Goal: Task Accomplishment & Management: Manage account settings

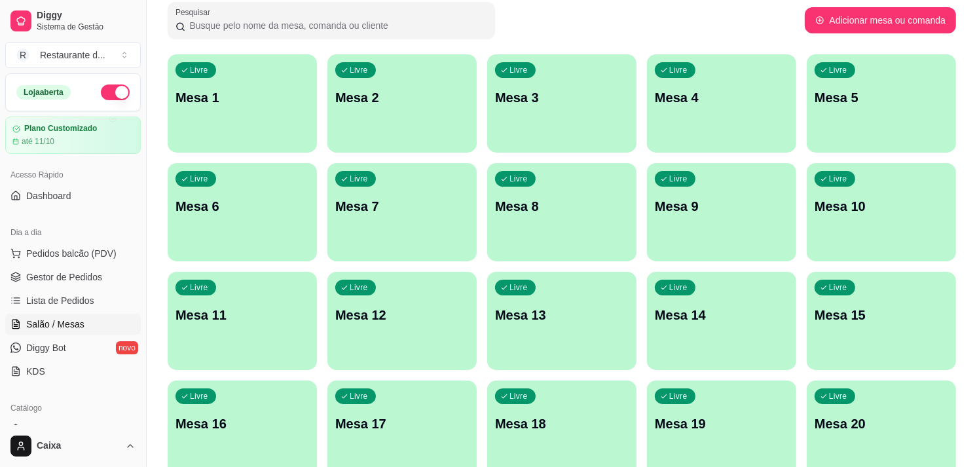
scroll to position [87, 0]
click at [747, 21] on div "Pesquisar" at bounding box center [486, 20] width 637 height 37
drag, startPoint x: 747, startPoint y: 21, endPoint x: 963, endPoint y: 178, distance: 267.3
click at [963, 178] on div "Todos Mesas Comandas Pesquisar Adicionar mesa ou comanda Livre Mesa 1 Livre Mes…" at bounding box center [562, 446] width 831 height 967
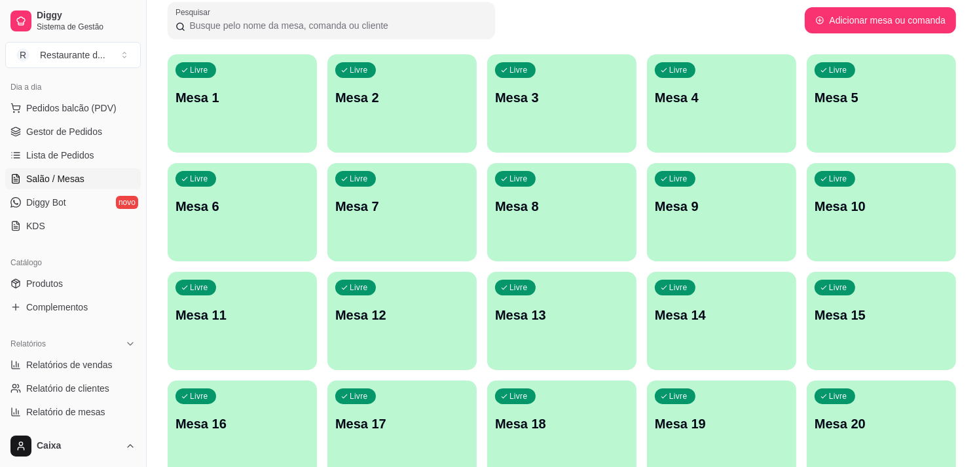
scroll to position [174, 0]
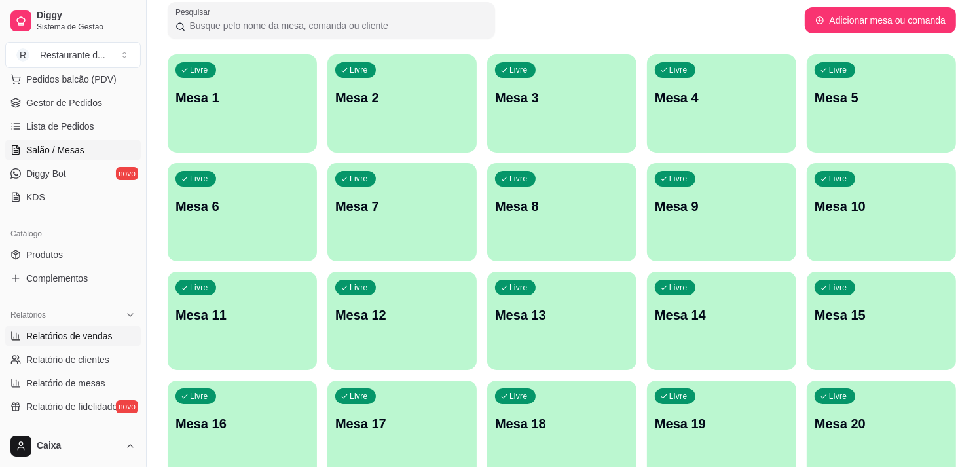
click at [90, 326] on link "Relatórios de vendas" at bounding box center [73, 336] width 136 height 21
select select "ALL"
select select "0"
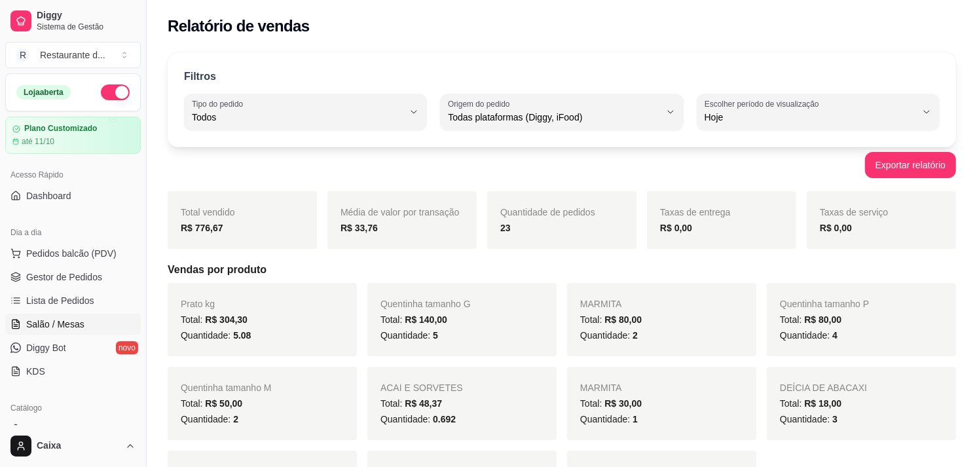
click at [102, 323] on link "Salão / Mesas" at bounding box center [73, 324] width 136 height 21
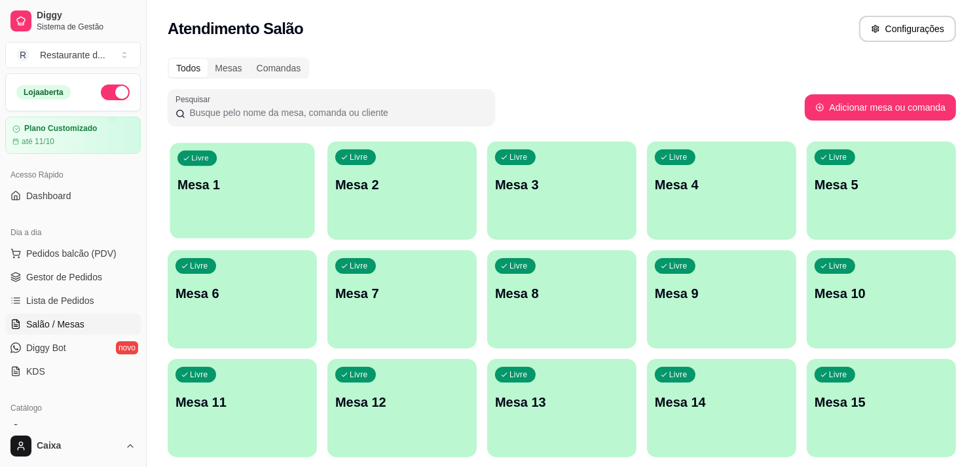
click at [245, 178] on p "Mesa 1" at bounding box center [242, 185] width 130 height 18
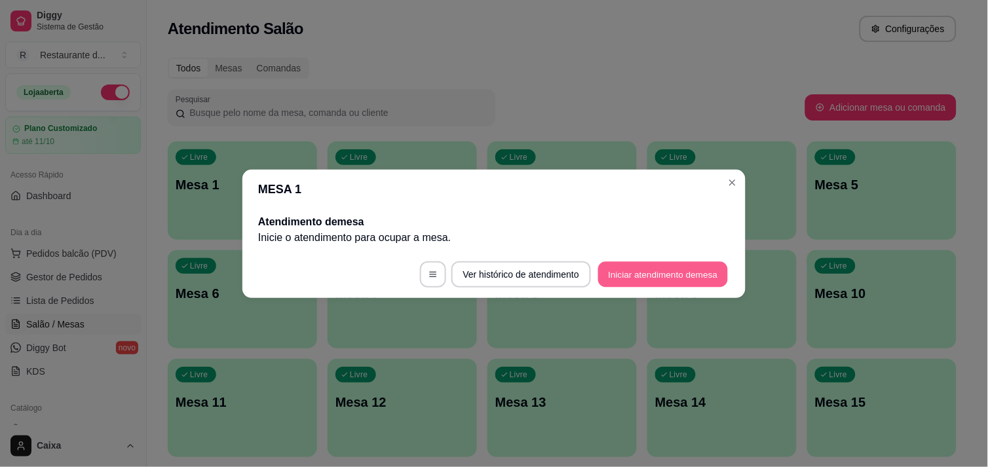
click at [639, 272] on button "Iniciar atendimento de mesa" at bounding box center [663, 274] width 130 height 26
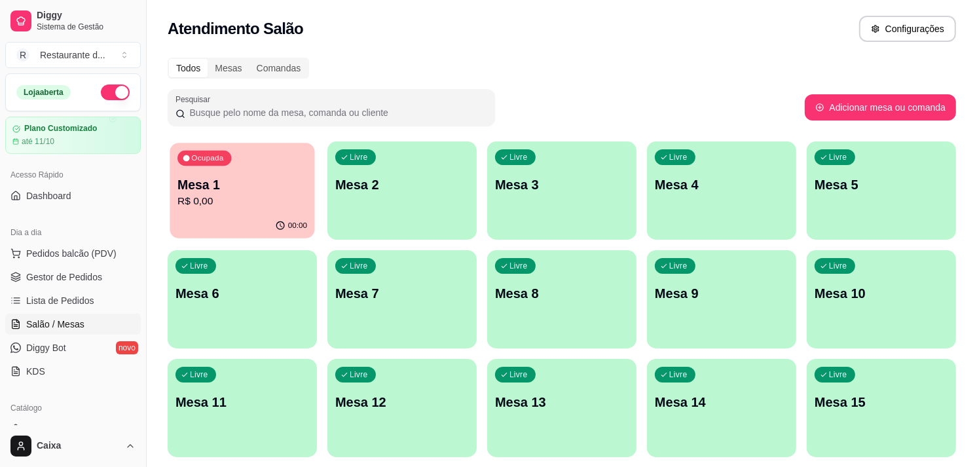
click at [265, 211] on div "Ocupada Mesa 1 R$ 0,00" at bounding box center [242, 178] width 145 height 71
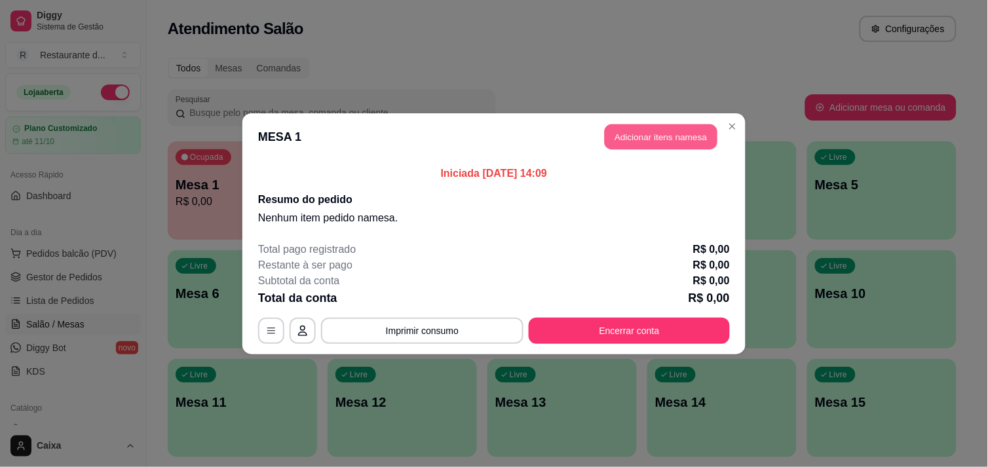
click at [658, 140] on button "Adicionar itens na mesa" at bounding box center [661, 137] width 113 height 26
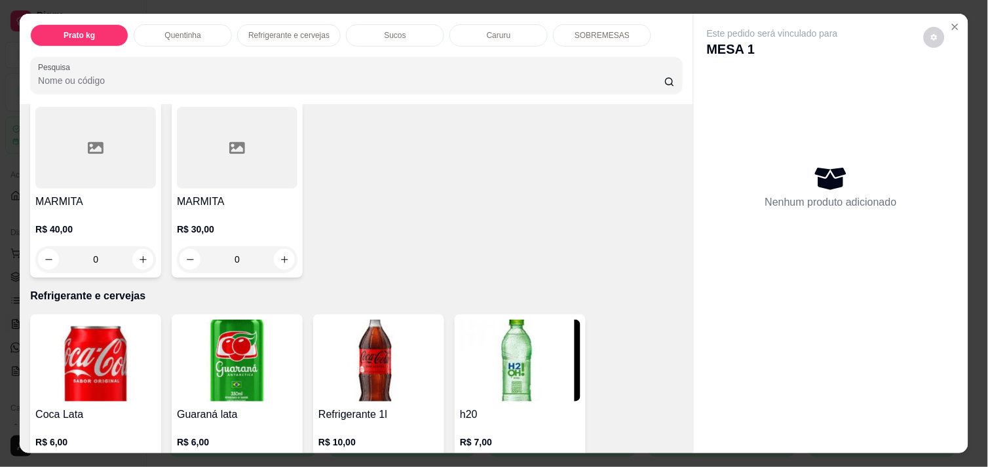
scroll to position [524, 0]
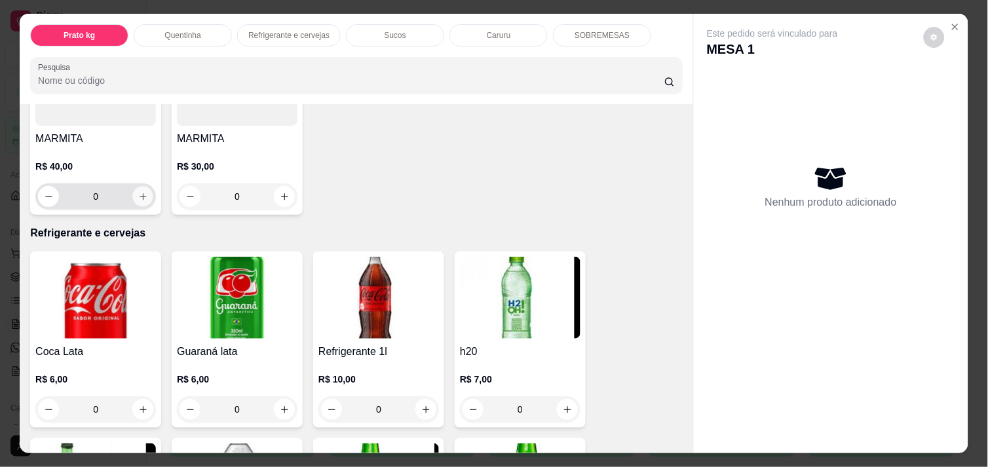
click at [141, 194] on button "increase-product-quantity" at bounding box center [143, 197] width 20 height 20
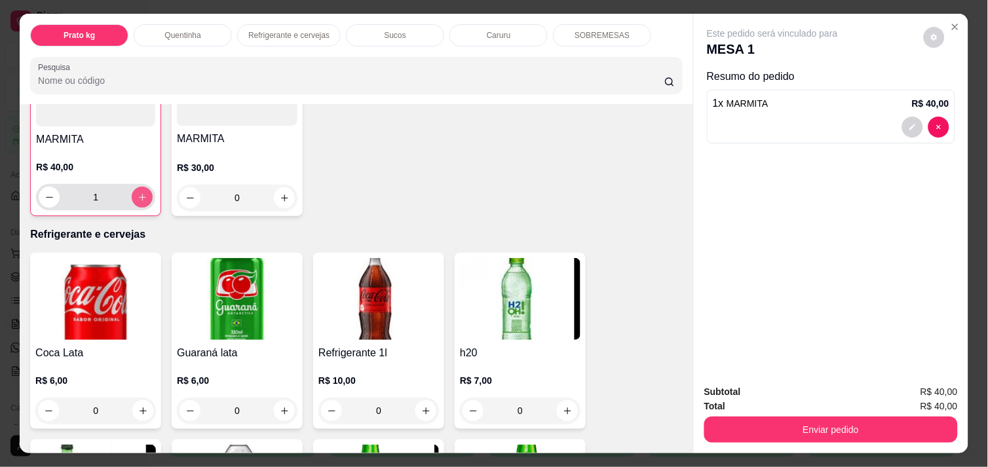
scroll to position [525, 0]
click at [141, 194] on button "increase-product-quantity" at bounding box center [142, 197] width 20 height 20
click at [39, 196] on button "decrease-product-quantity" at bounding box center [49, 197] width 20 height 20
type input "2"
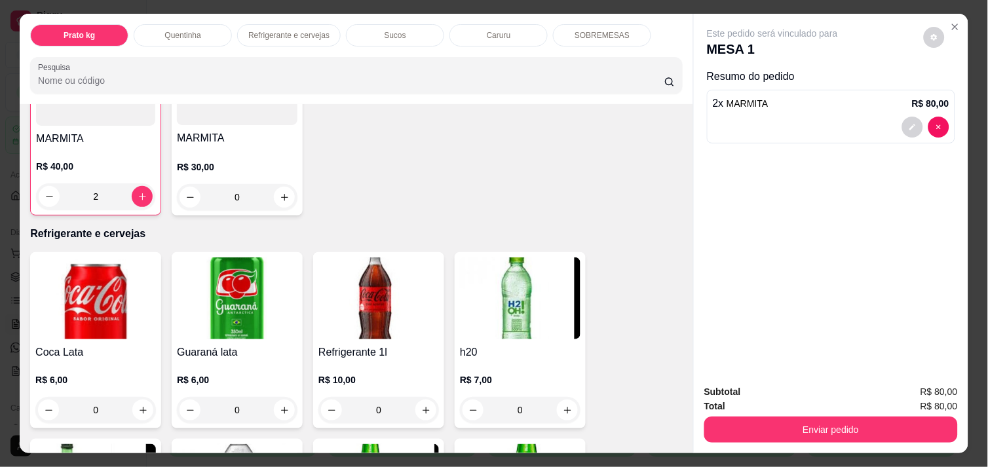
click at [694, 108] on div "Este pedido será vinculado para MESA 1 Resumo do pedido 2 x MARMITA R$ 80,00" at bounding box center [831, 194] width 274 height 360
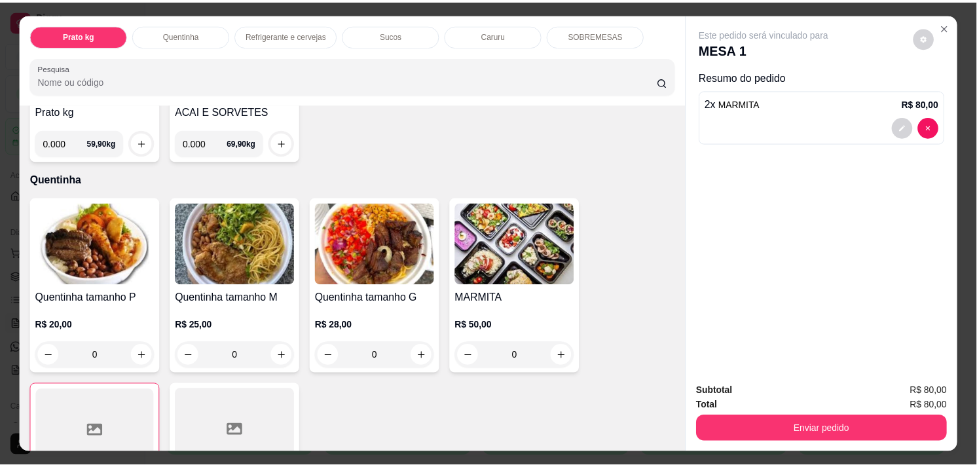
scroll to position [204, 0]
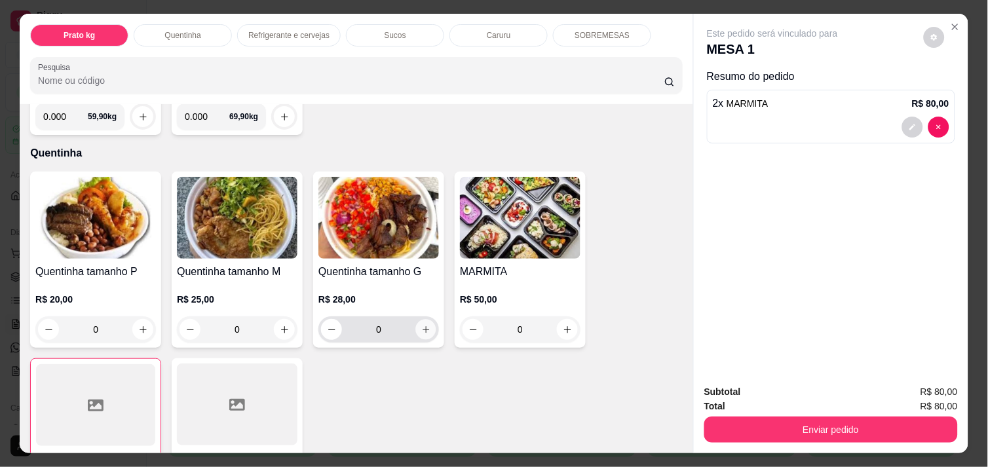
click at [421, 325] on icon "increase-product-quantity" at bounding box center [426, 330] width 10 height 10
type input "1"
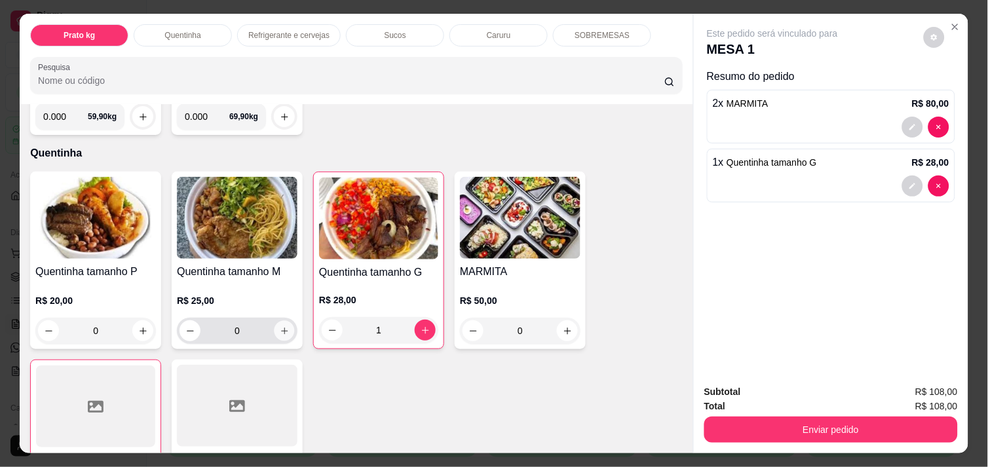
click at [280, 329] on icon "increase-product-quantity" at bounding box center [285, 331] width 10 height 10
type input "1"
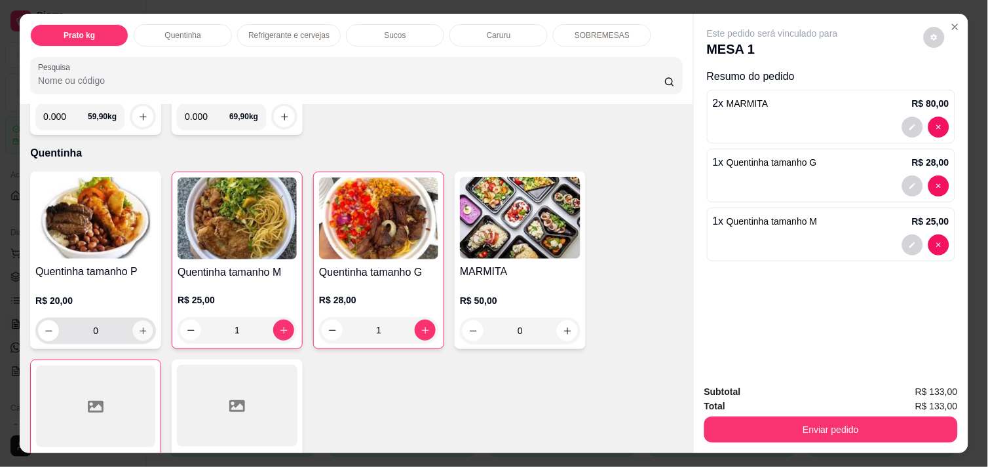
click at [138, 326] on icon "increase-product-quantity" at bounding box center [143, 331] width 10 height 10
type input "1"
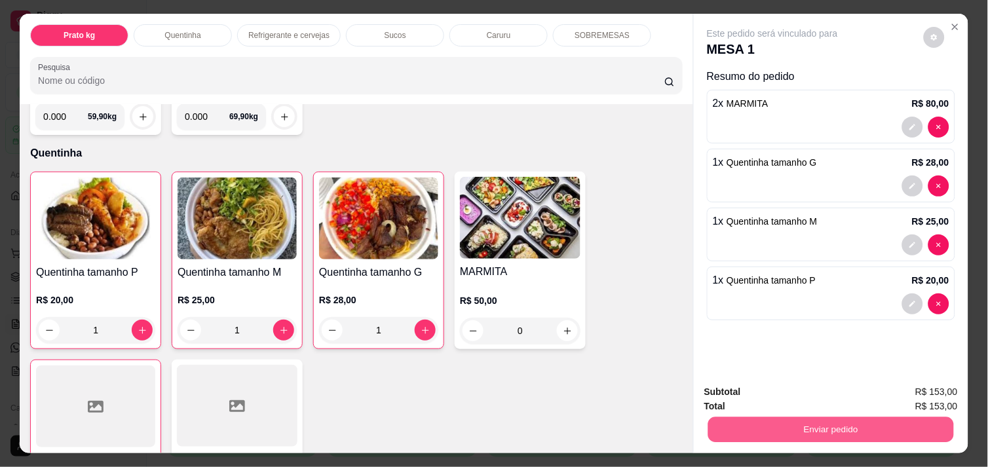
click at [793, 417] on button "Enviar pedido" at bounding box center [831, 430] width 246 height 26
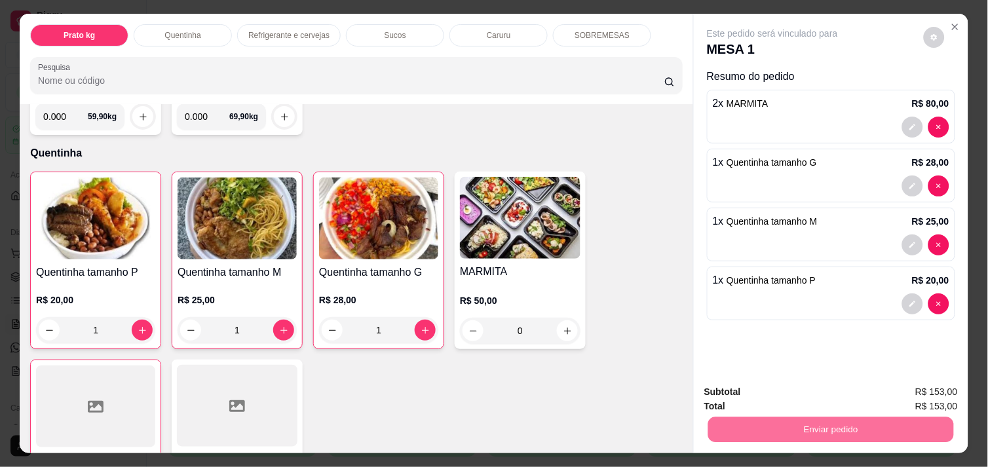
click at [763, 390] on button "Não registrar e enviar pedido" at bounding box center [787, 392] width 132 height 24
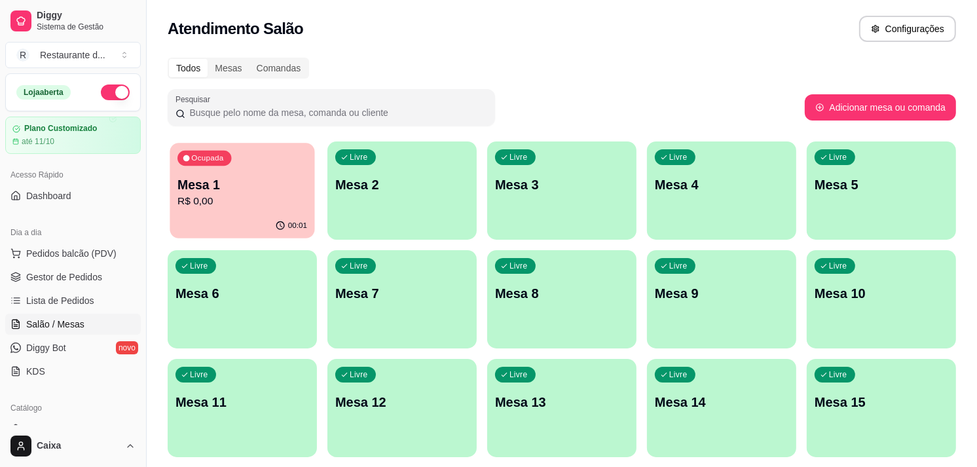
click at [247, 194] on p "R$ 0,00" at bounding box center [242, 201] width 130 height 15
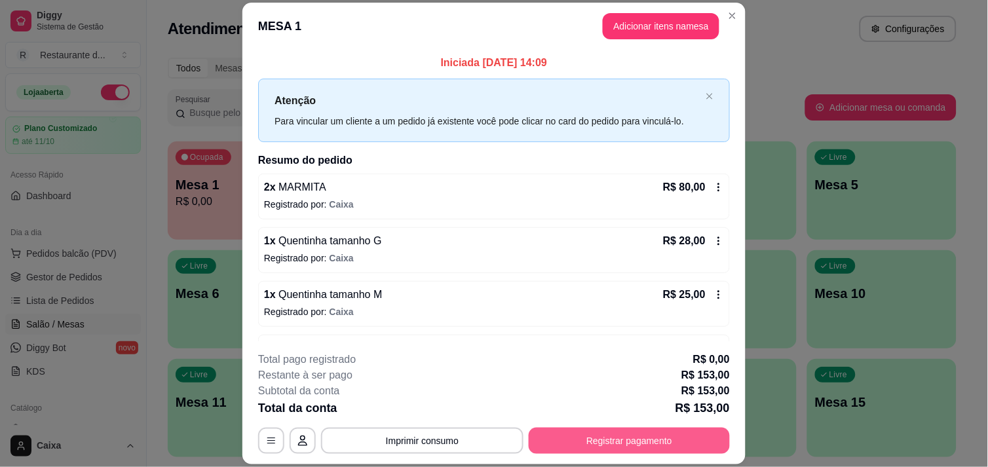
click at [583, 445] on button "Registrar pagamento" at bounding box center [629, 441] width 201 height 26
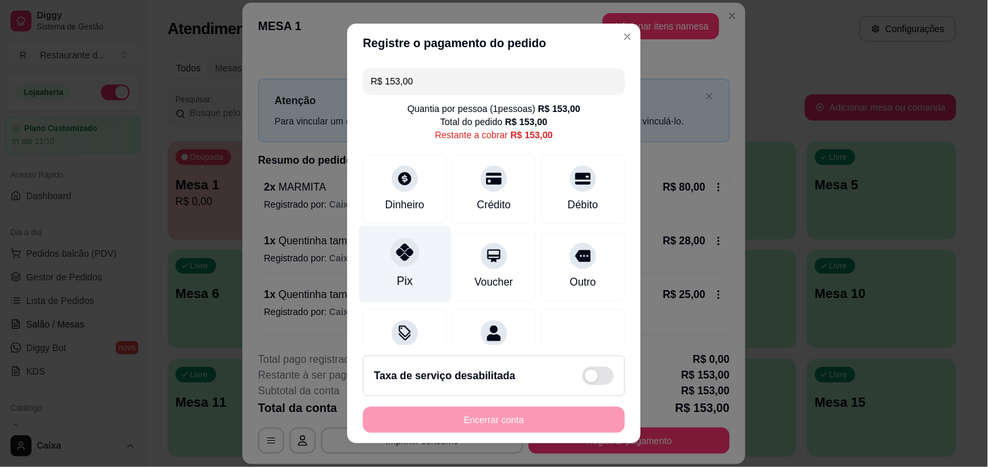
click at [394, 264] on div at bounding box center [404, 252] width 29 height 29
type input "R$ 0,00"
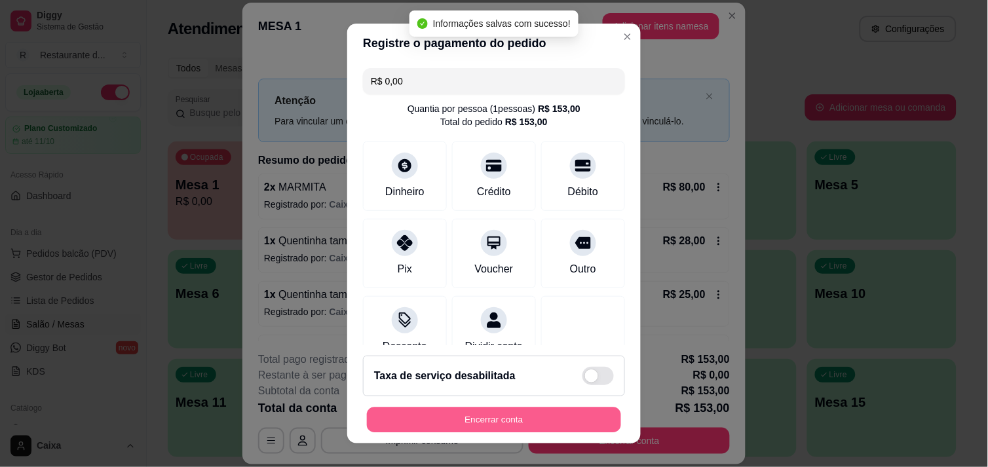
click at [396, 417] on button "Encerrar conta" at bounding box center [494, 420] width 254 height 26
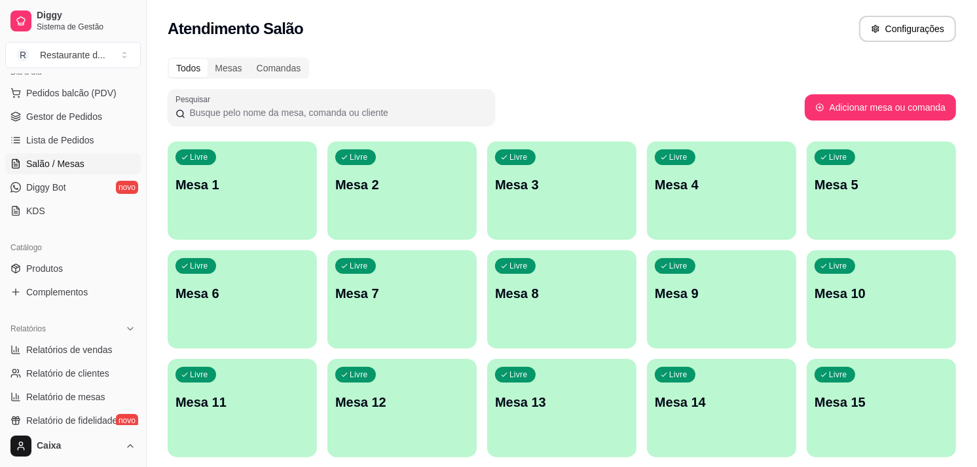
scroll to position [174, 0]
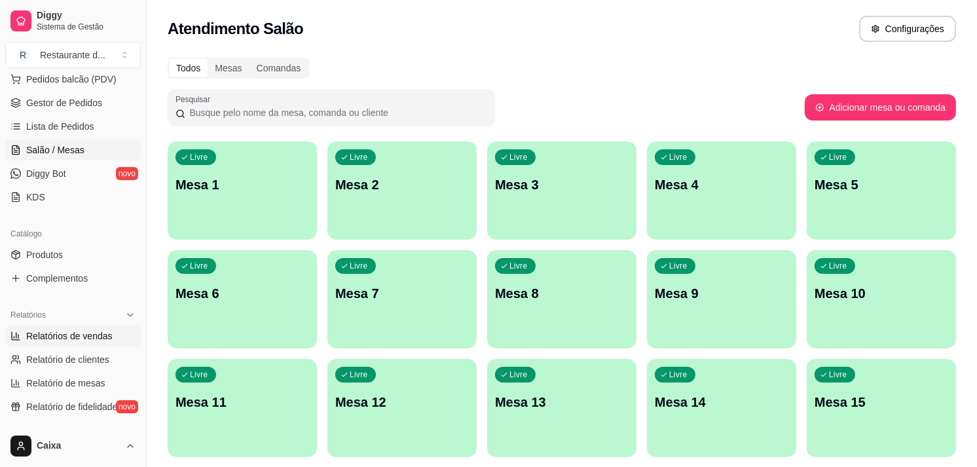
click at [96, 335] on span "Relatórios de vendas" at bounding box center [69, 335] width 86 height 13
select select "ALL"
select select "0"
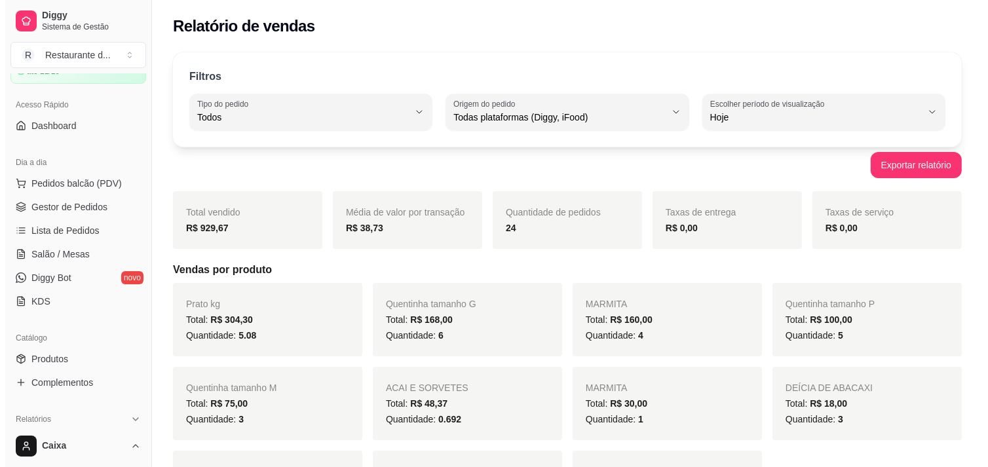
scroll to position [58, 0]
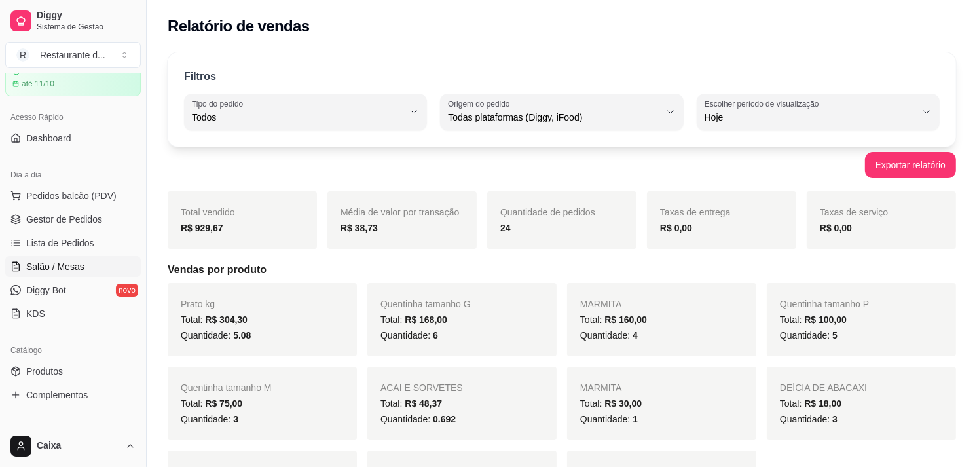
click at [88, 266] on link "Salão / Mesas" at bounding box center [73, 266] width 136 height 21
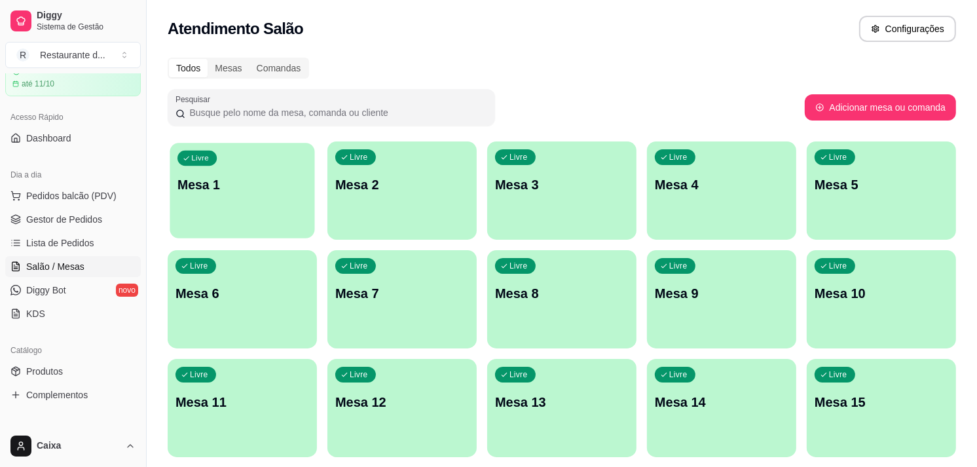
click at [202, 220] on div "Livre Mesa 1" at bounding box center [242, 183] width 145 height 80
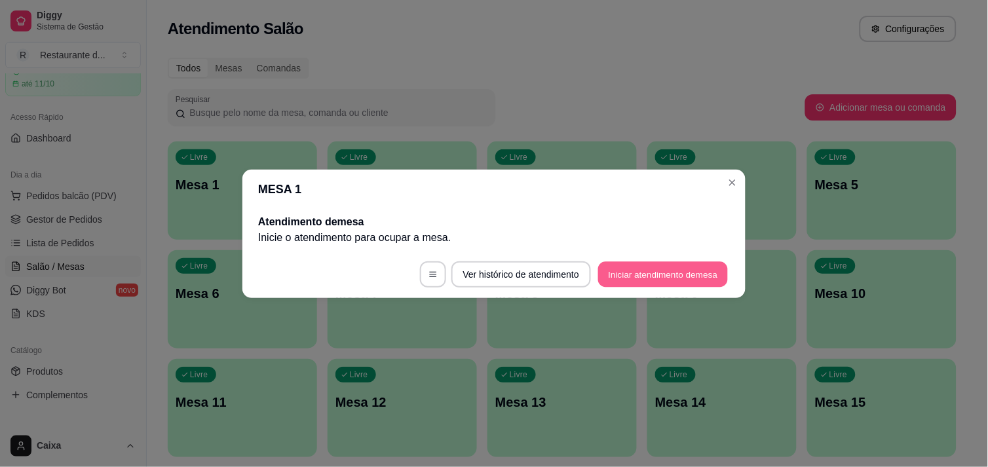
click at [639, 265] on button "Iniciar atendimento de mesa" at bounding box center [663, 274] width 130 height 26
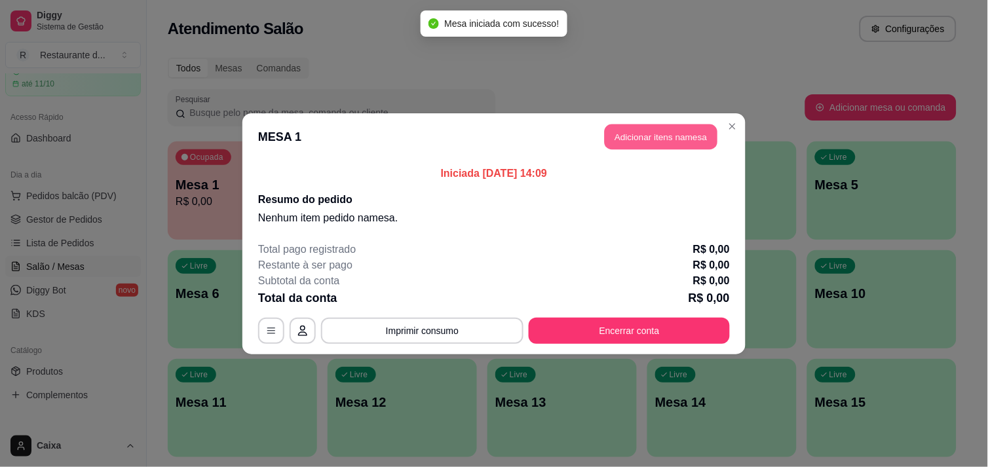
click at [656, 138] on button "Adicionar itens na mesa" at bounding box center [661, 137] width 113 height 26
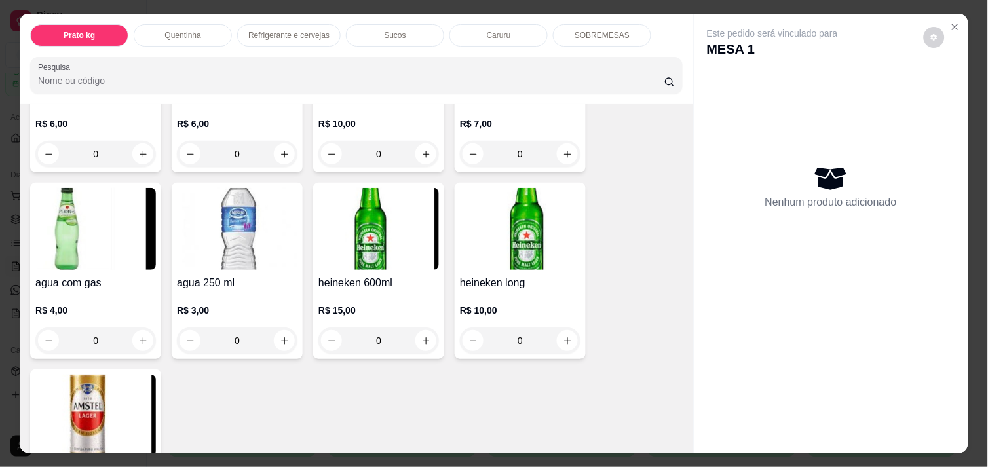
scroll to position [786, 0]
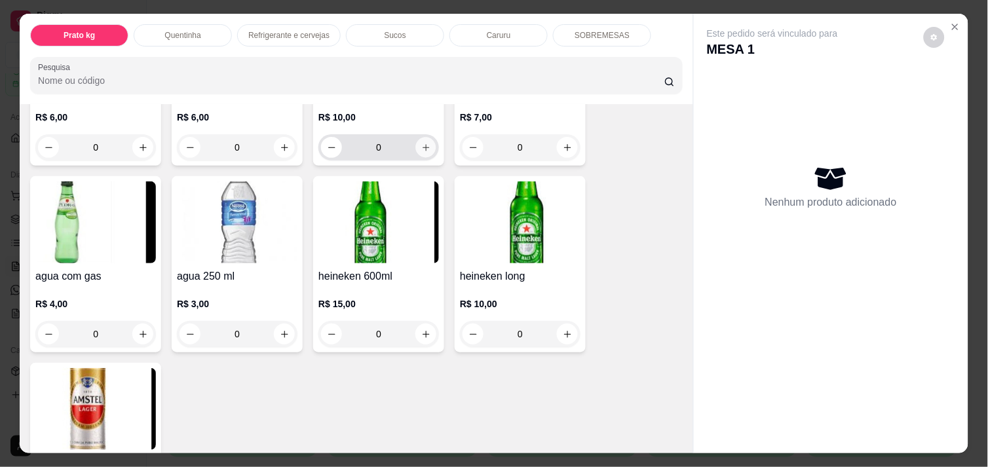
click at [423, 143] on icon "increase-product-quantity" at bounding box center [426, 148] width 10 height 10
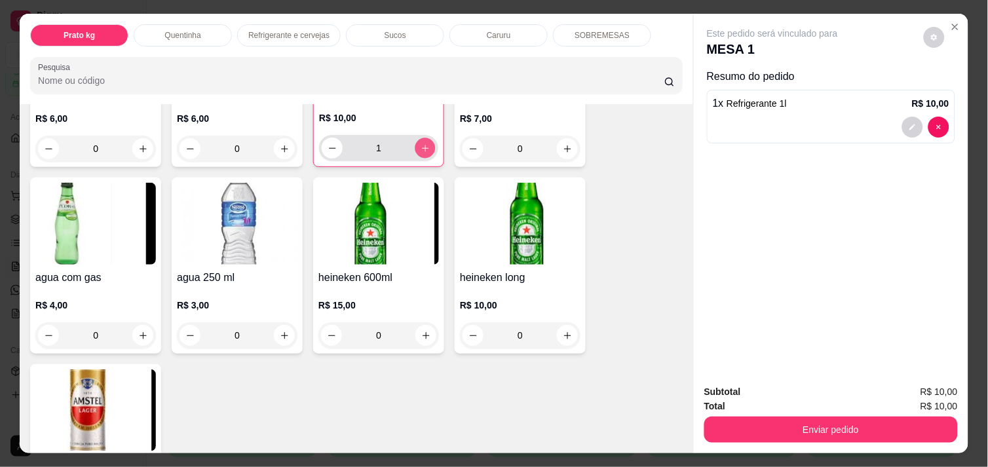
scroll to position [787, 0]
click at [423, 142] on icon "increase-product-quantity" at bounding box center [425, 147] width 10 height 10
type input "3"
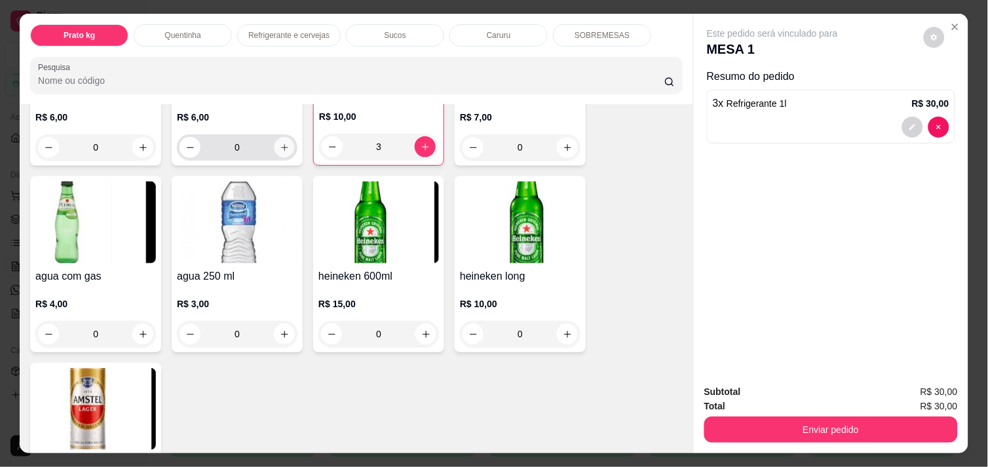
click at [280, 143] on icon "increase-product-quantity" at bounding box center [285, 148] width 10 height 10
click at [279, 142] on icon "increase-product-quantity" at bounding box center [284, 147] width 10 height 10
type input "2"
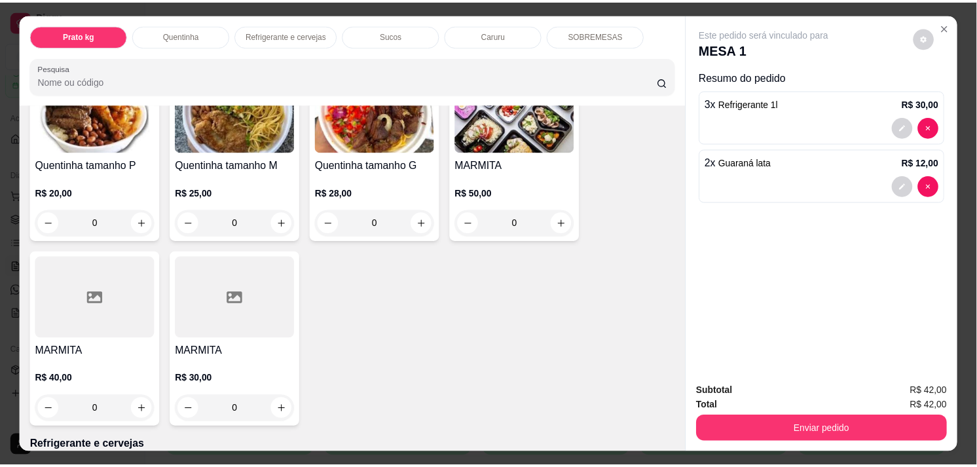
scroll to position [322, 0]
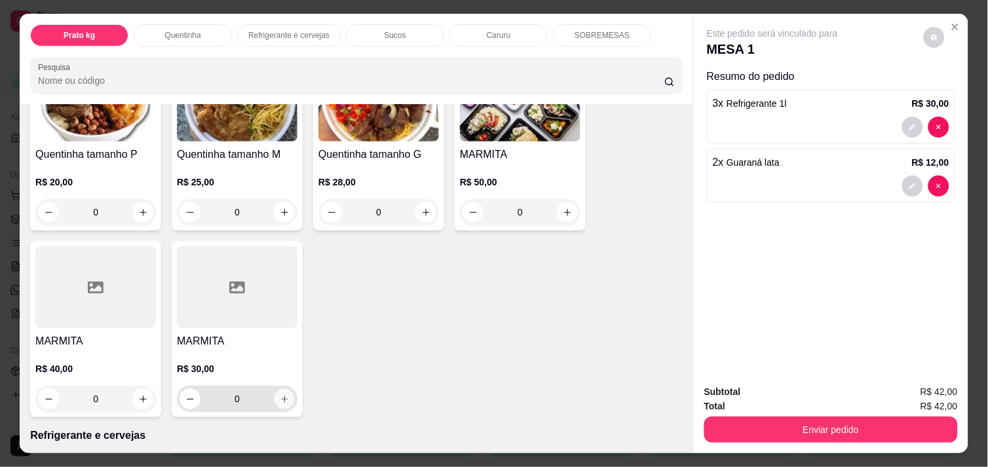
click at [280, 395] on icon "increase-product-quantity" at bounding box center [285, 399] width 10 height 10
type input "1"
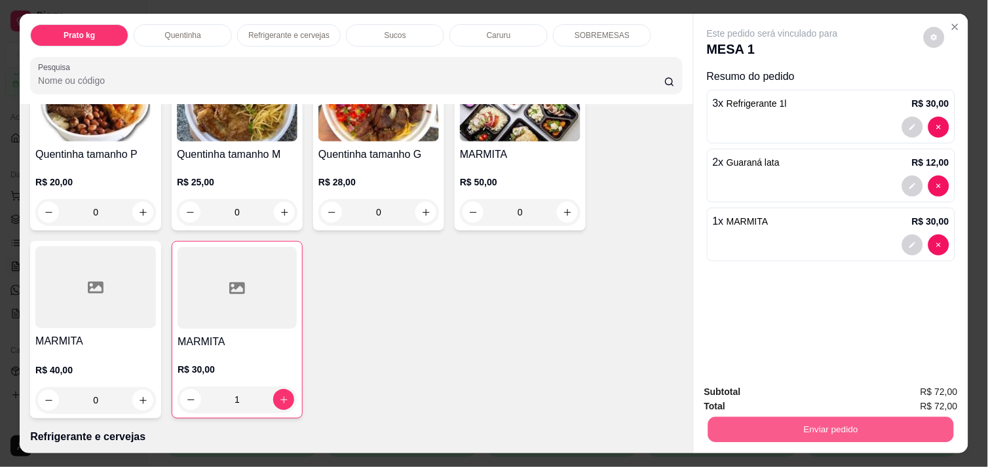
click at [753, 418] on button "Enviar pedido" at bounding box center [831, 430] width 246 height 26
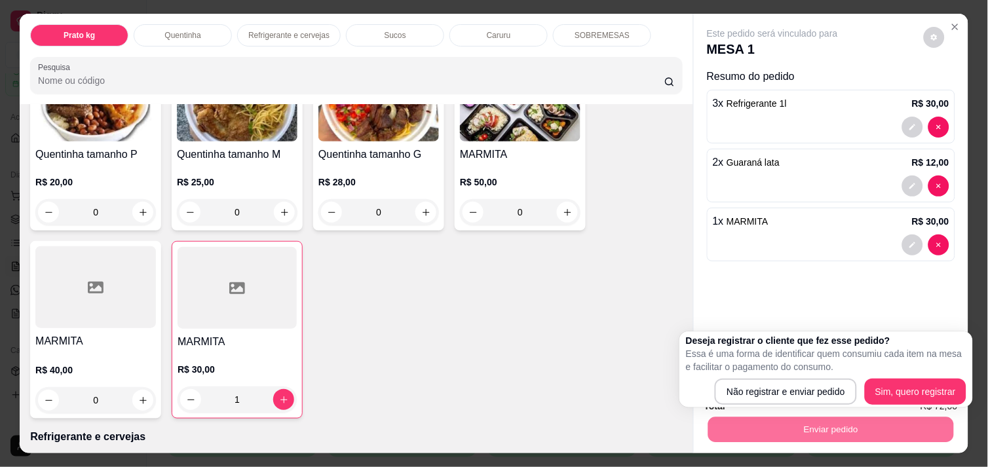
click at [762, 376] on div "Deseja registrar o cliente que fez esse pedido? Essa é uma forma de identificar…" at bounding box center [826, 369] width 280 height 71
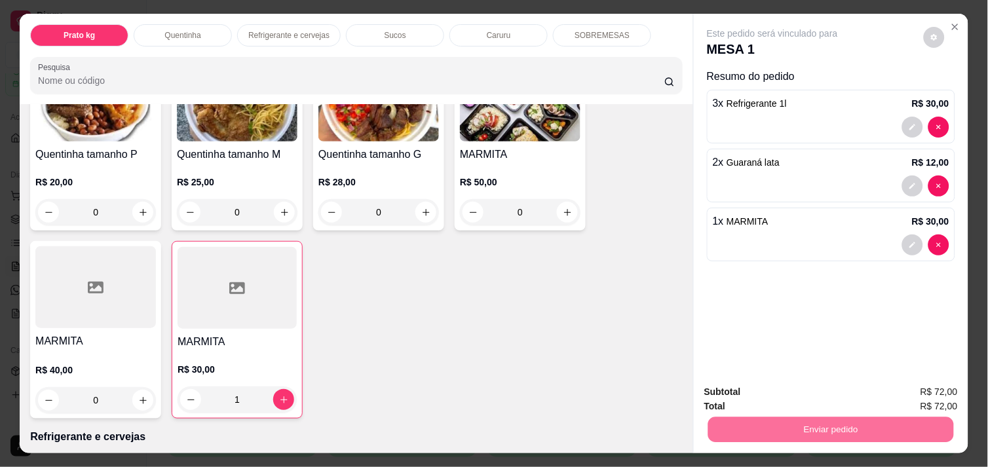
click at [765, 387] on button "Não registrar e enviar pedido" at bounding box center [787, 392] width 132 height 24
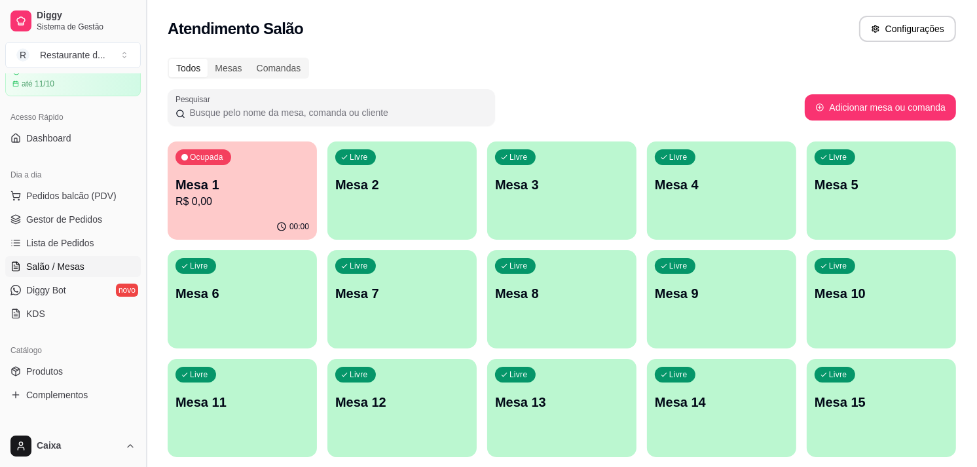
click at [141, 418] on button "Toggle Sidebar" at bounding box center [146, 233] width 10 height 467
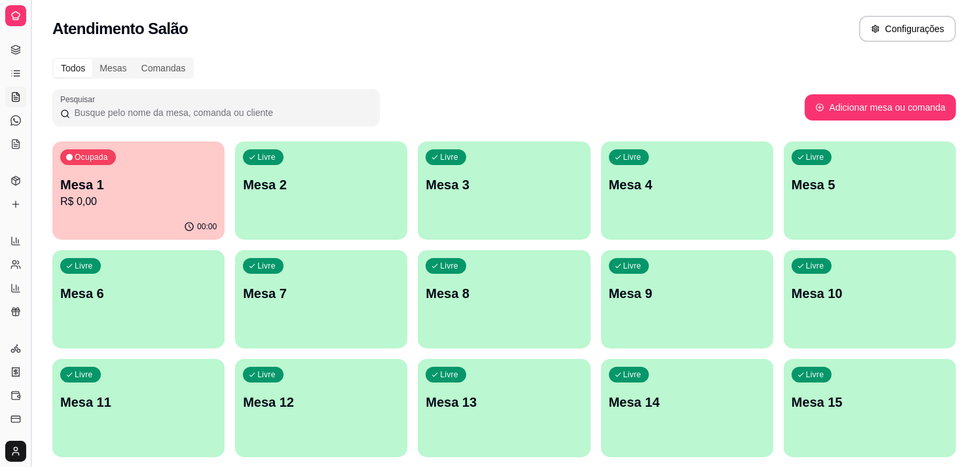
scroll to position [0, 0]
click at [30, 407] on button "Toggle Sidebar" at bounding box center [31, 233] width 10 height 467
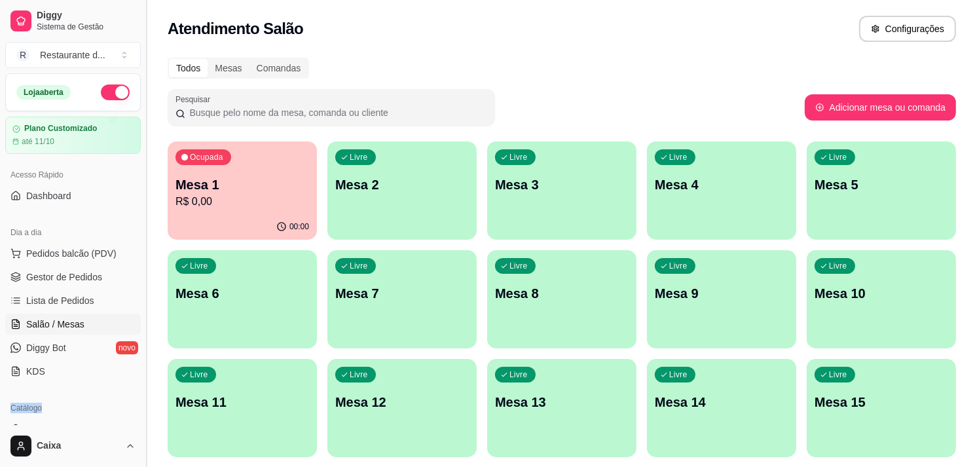
click at [30, 407] on div "Catálogo" at bounding box center [73, 408] width 136 height 21
drag, startPoint x: 30, startPoint y: 407, endPoint x: 140, endPoint y: 415, distance: 110.4
click at [141, 415] on button "Toggle Sidebar" at bounding box center [146, 233] width 10 height 467
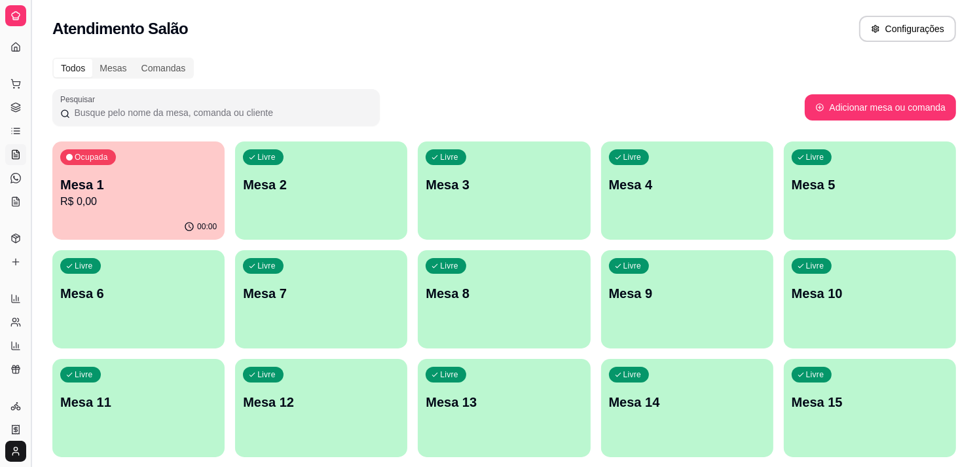
click at [140, 415] on div "Livre Mesa 11" at bounding box center [138, 400] width 172 height 83
click at [140, 415] on body "Diggy Sistema de Gestão R Restaurante d ... Loja aberta Plano Customizado até 1…" at bounding box center [488, 233] width 977 height 467
click at [12, 403] on icon at bounding box center [15, 406] width 10 height 10
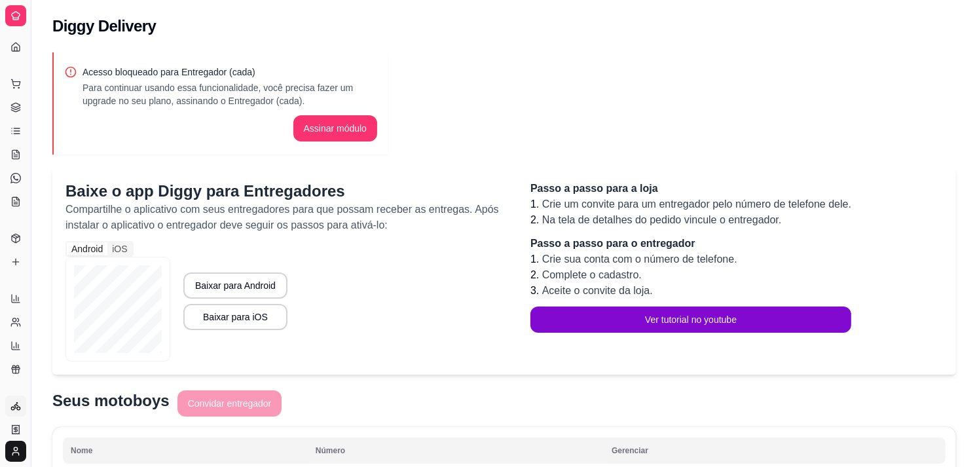
click at [12, 403] on icon at bounding box center [15, 406] width 10 height 10
click at [13, 151] on icon at bounding box center [15, 154] width 10 height 10
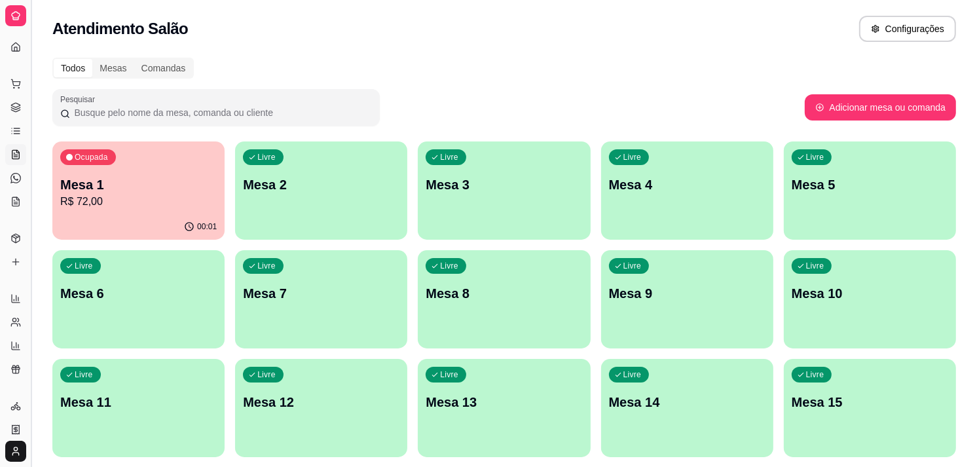
click at [29, 165] on button "Toggle Sidebar" at bounding box center [31, 233] width 10 height 467
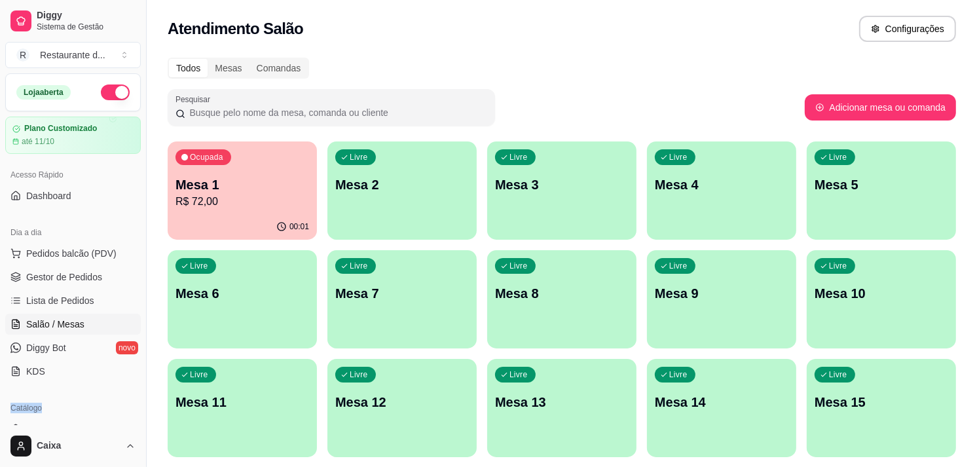
scroll to position [307, 0]
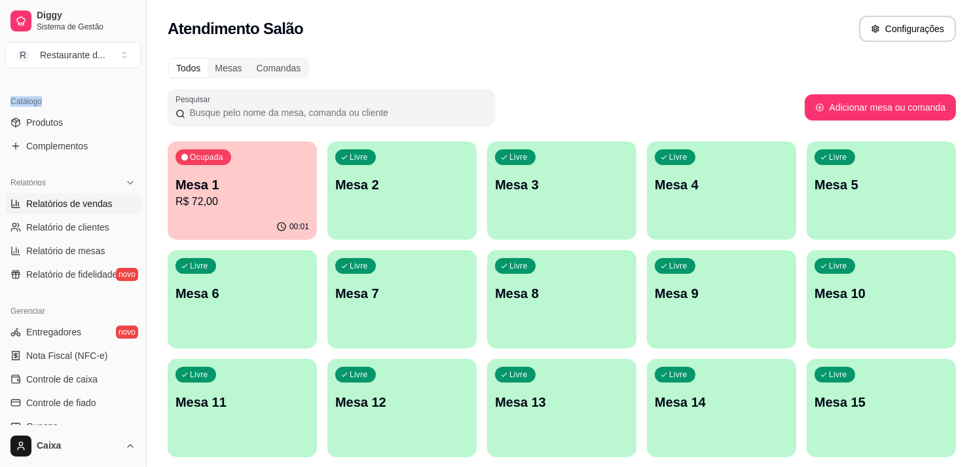
click at [114, 194] on link "Relatórios de vendas" at bounding box center [73, 203] width 136 height 21
select select "ALL"
select select "0"
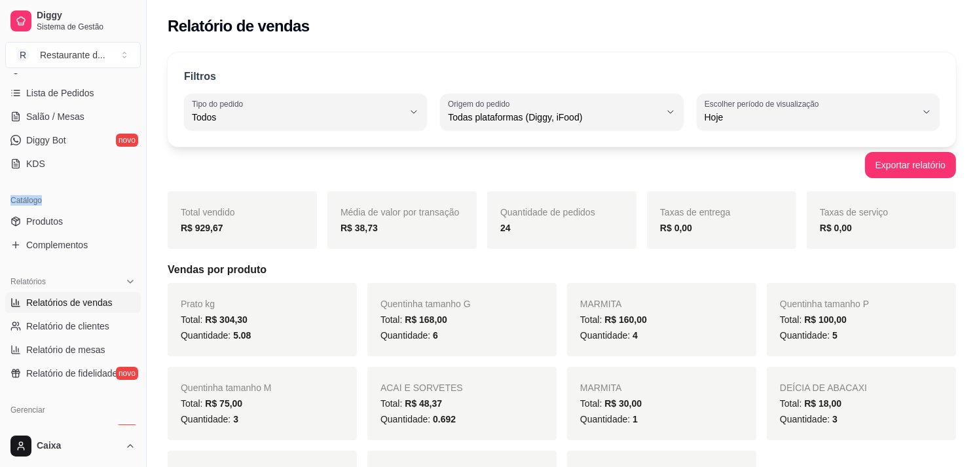
scroll to position [191, 0]
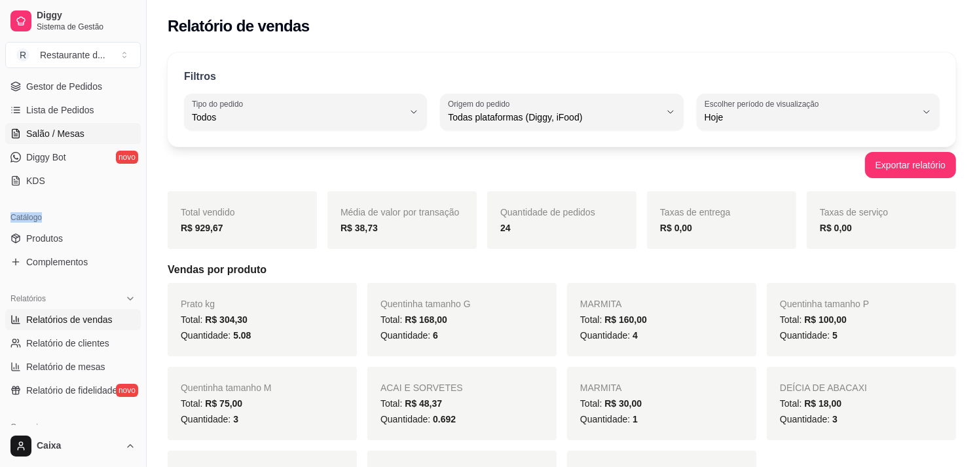
click at [77, 127] on span "Salão / Mesas" at bounding box center [55, 133] width 58 height 13
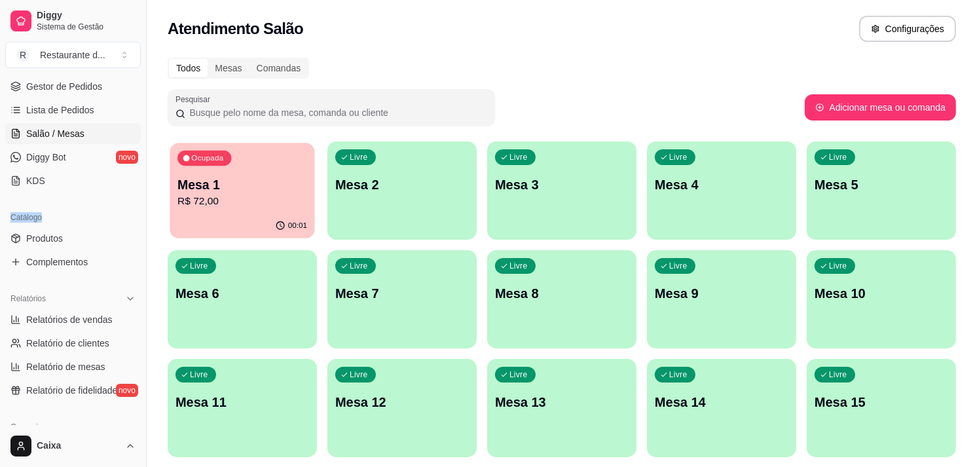
click at [195, 194] on p "R$ 72,00" at bounding box center [242, 201] width 130 height 15
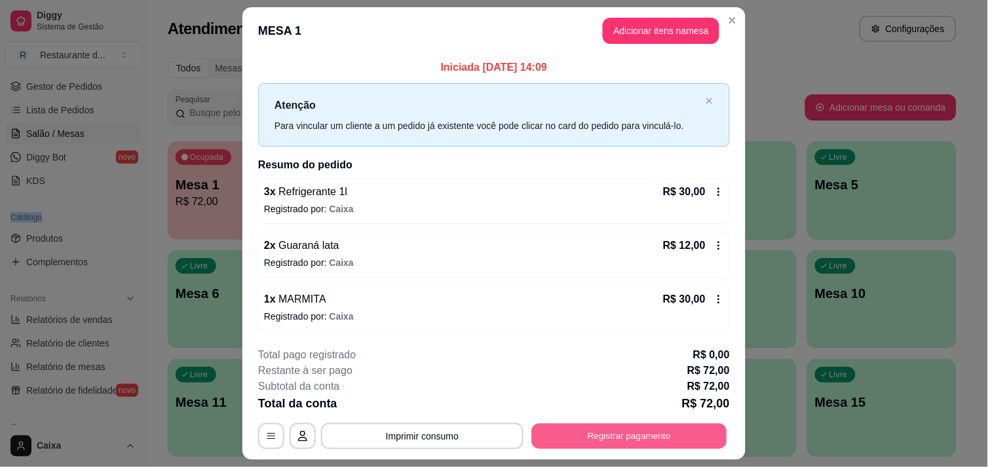
click at [586, 424] on button "Registrar pagamento" at bounding box center [629, 437] width 195 height 26
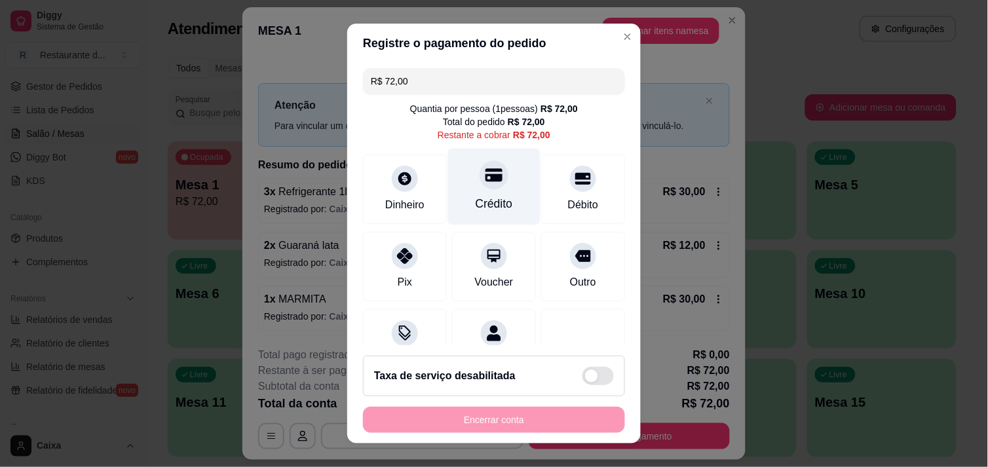
click at [491, 187] on div "Crédito" at bounding box center [494, 186] width 92 height 77
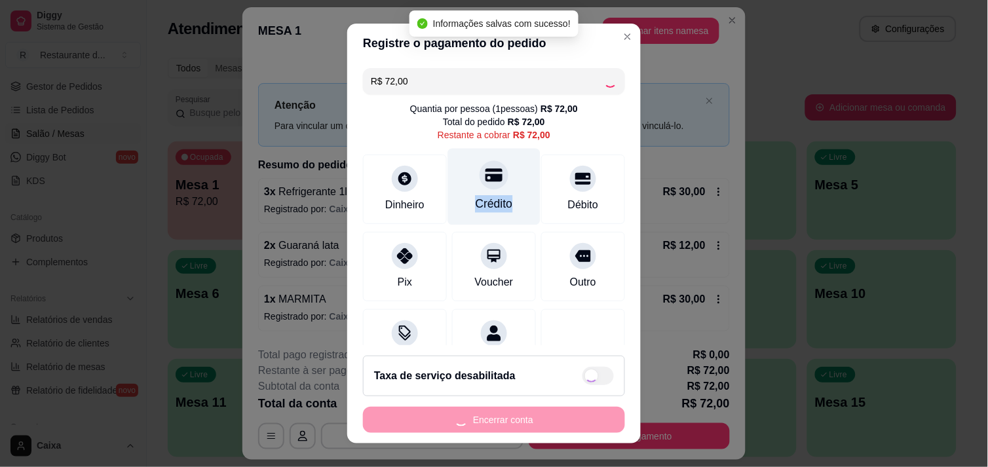
type input "R$ 0,00"
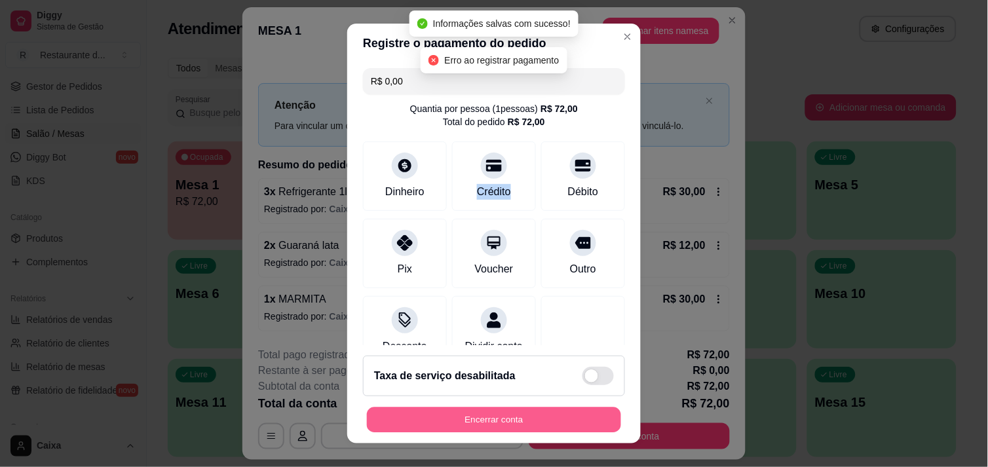
click at [469, 417] on button "Encerrar conta" at bounding box center [494, 420] width 254 height 26
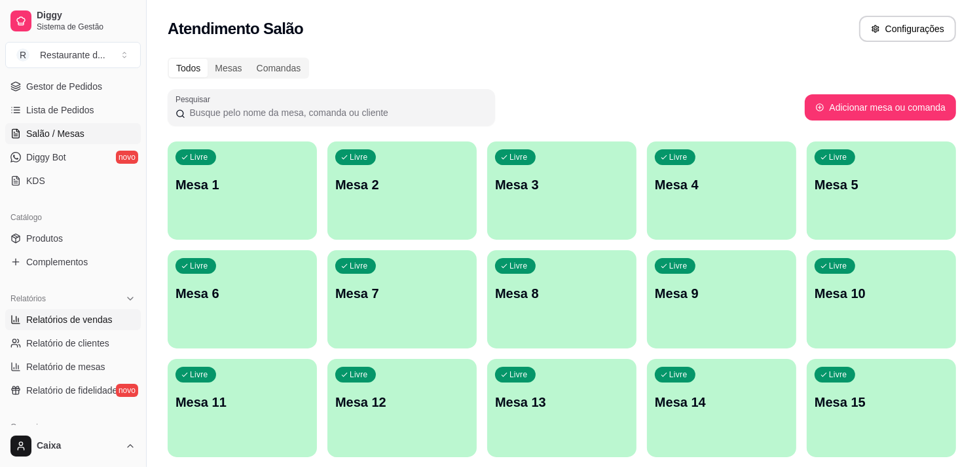
click at [107, 313] on span "Relatórios de vendas" at bounding box center [69, 319] width 86 height 13
select select "ALL"
select select "0"
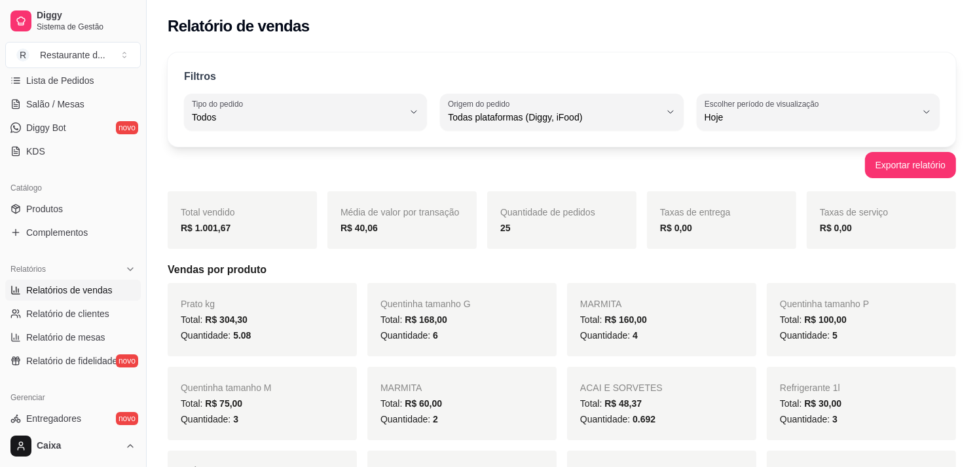
scroll to position [249, 0]
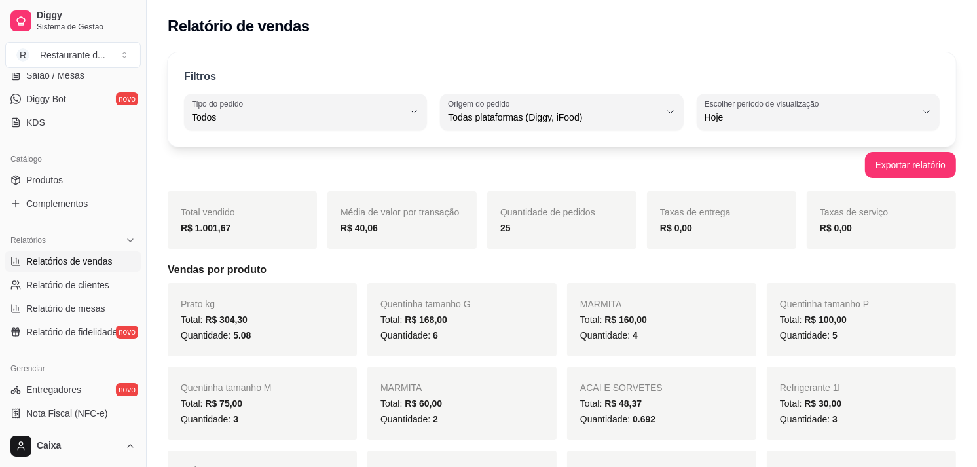
click at [419, 334] on span "Quantidade: 6" at bounding box center [410, 335] width 58 height 10
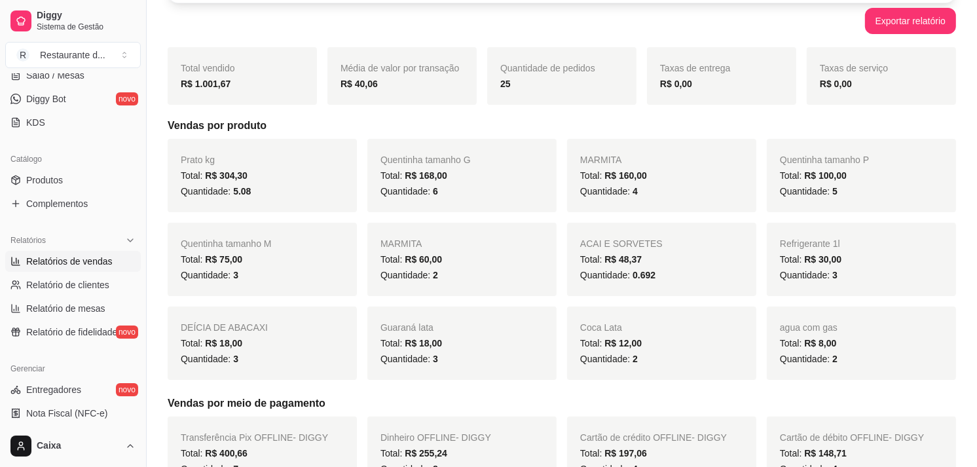
scroll to position [145, 0]
